Goal: Register for event/course

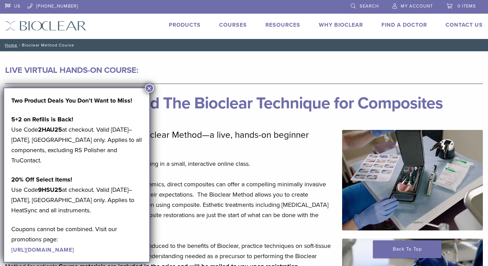
click at [150, 88] on button "×" at bounding box center [149, 88] width 9 height 9
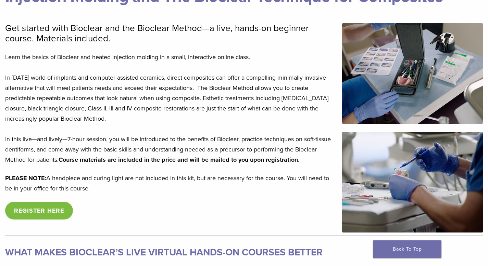
scroll to position [117, 0]
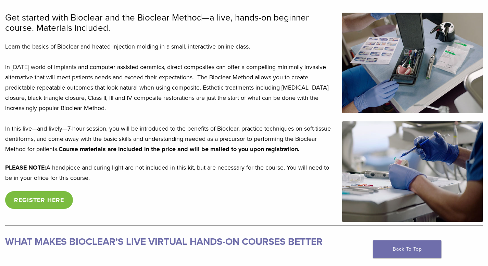
click at [24, 199] on link "REGISTER HERE" at bounding box center [39, 200] width 68 height 18
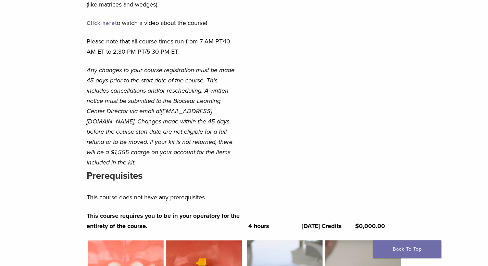
scroll to position [370, 0]
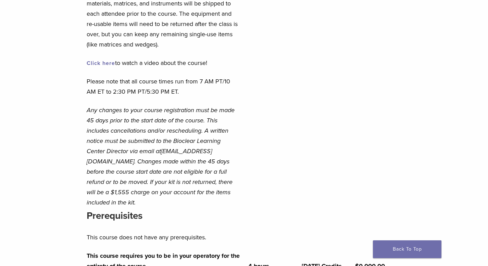
click at [97, 62] on link "Click here" at bounding box center [101, 63] width 28 height 7
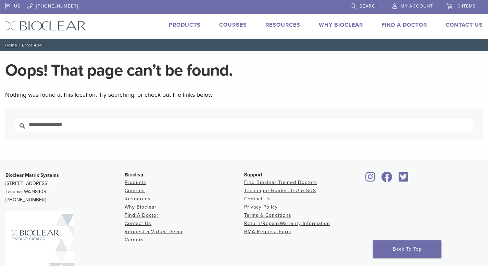
click at [227, 23] on link "Courses" at bounding box center [233, 25] width 28 height 7
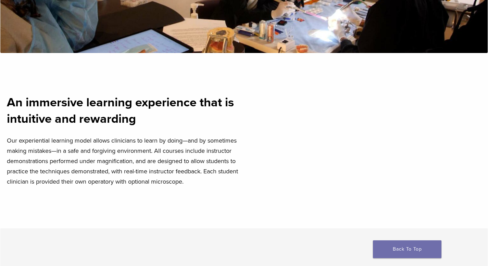
scroll to position [53, 0]
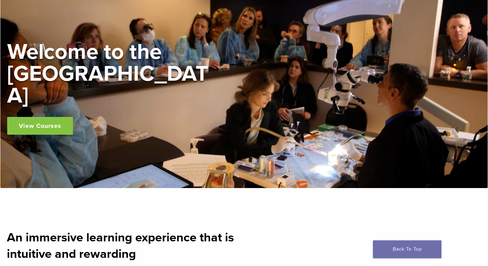
click at [31, 117] on link "View Courses" at bounding box center [40, 126] width 66 height 18
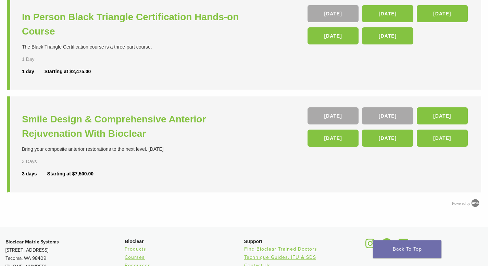
scroll to position [291, 0]
